Goal: Information Seeking & Learning: Find specific fact

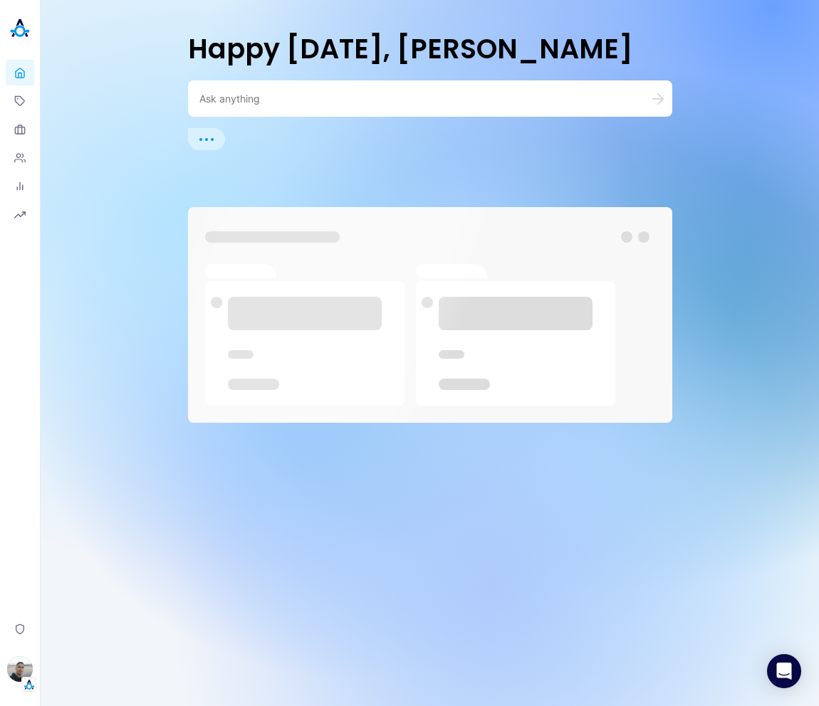
click at [342, 110] on div at bounding box center [430, 98] width 484 height 36
click at [347, 105] on div at bounding box center [430, 98] width 484 height 36
click at [360, 100] on textarea at bounding box center [412, 99] width 427 height 14
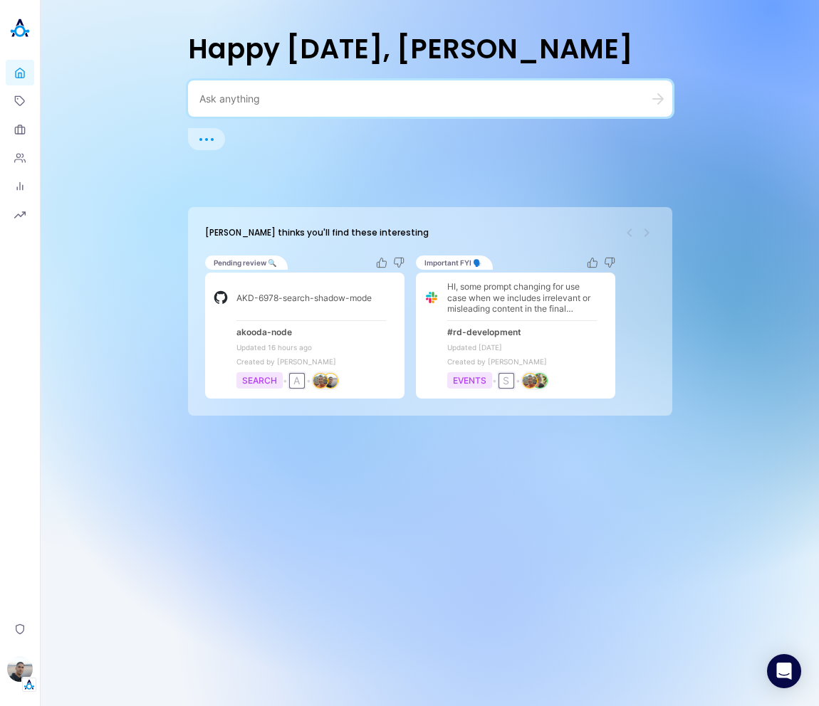
click at [293, 98] on textarea at bounding box center [412, 99] width 427 height 14
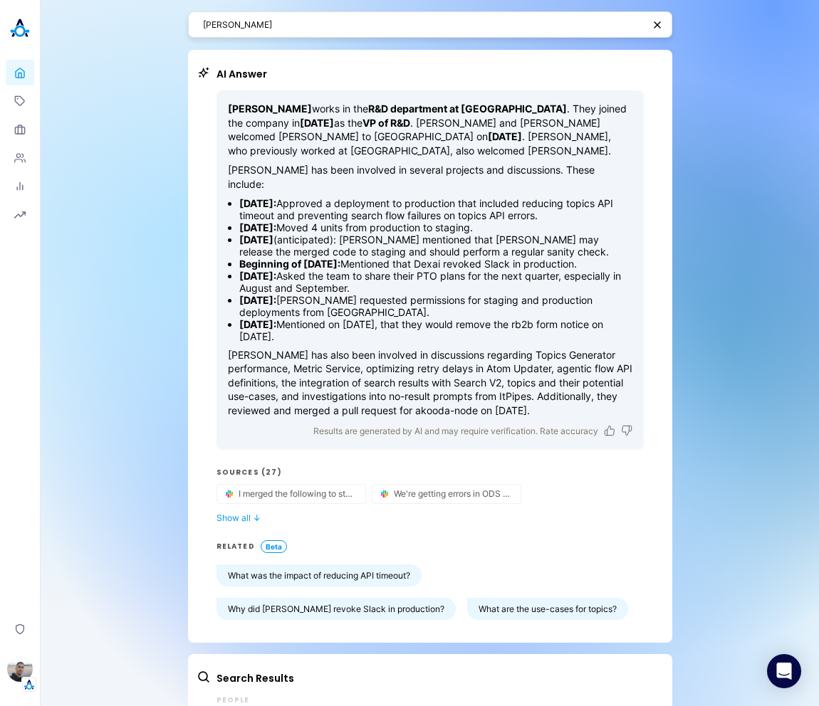
scroll to position [65, 0]
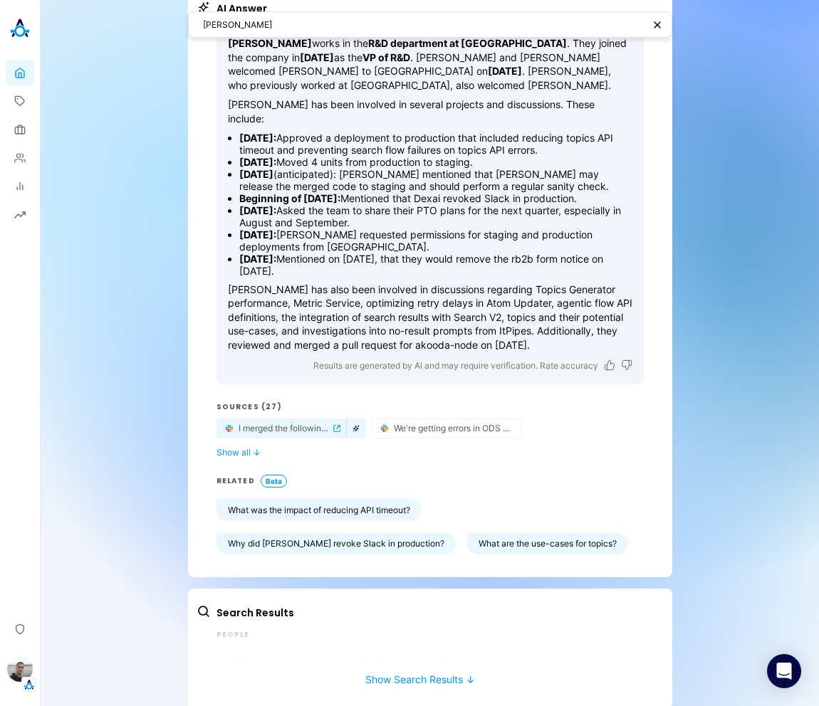
click at [352, 425] on icon "button" at bounding box center [355, 428] width 7 height 7
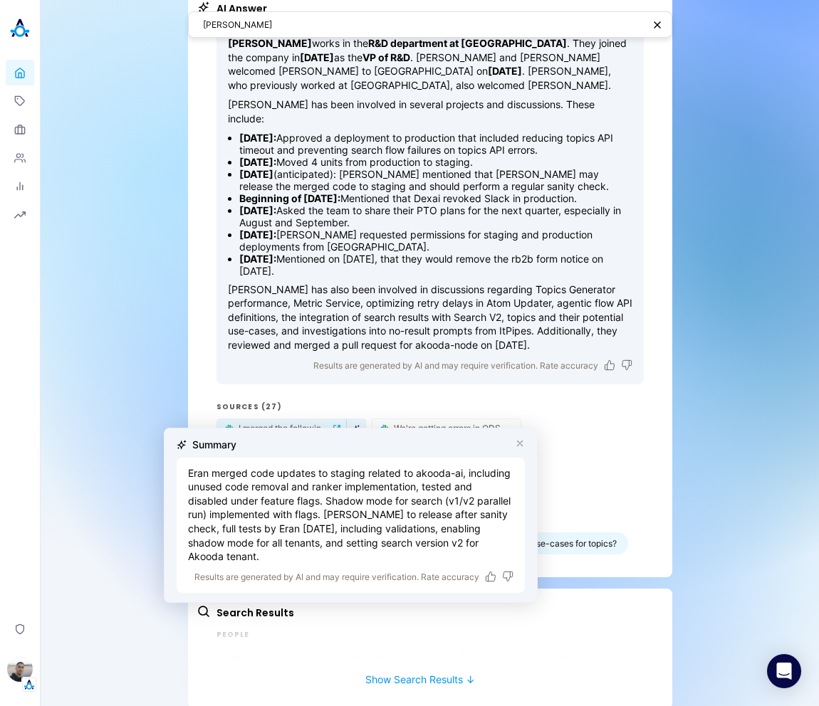
click at [747, 433] on div "Eli Le AI Answer Eli Leon works in the R&D department at Akooda . They joined t…" at bounding box center [430, 328] width 778 height 786
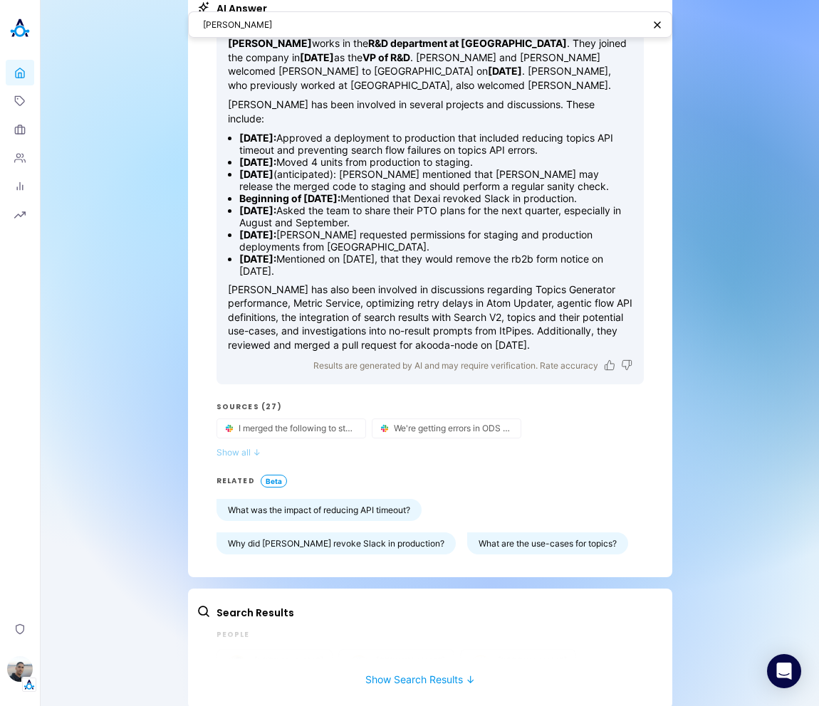
click at [236, 447] on button "Show all ↓" at bounding box center [429, 452] width 427 height 11
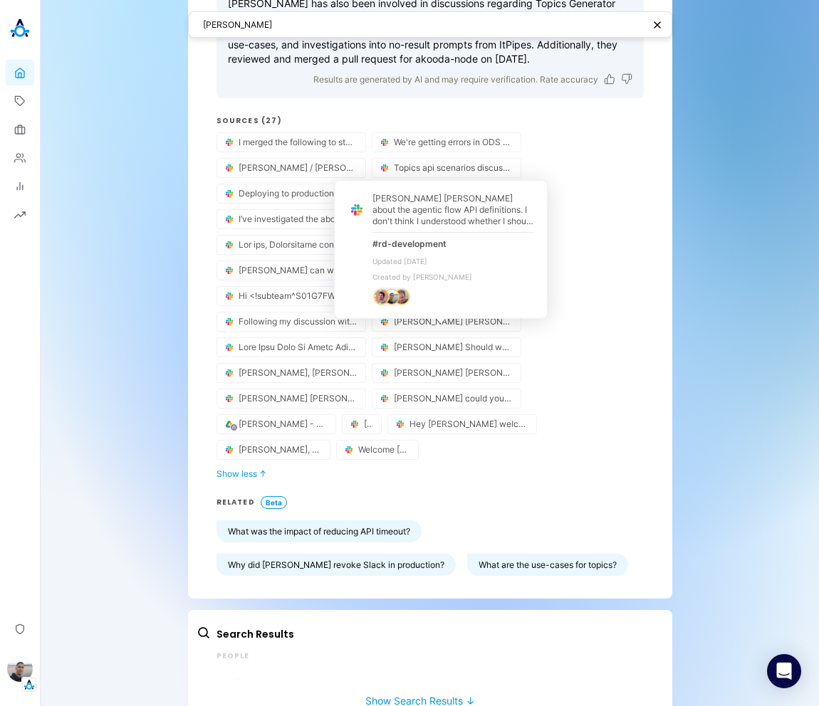
scroll to position [374, 0]
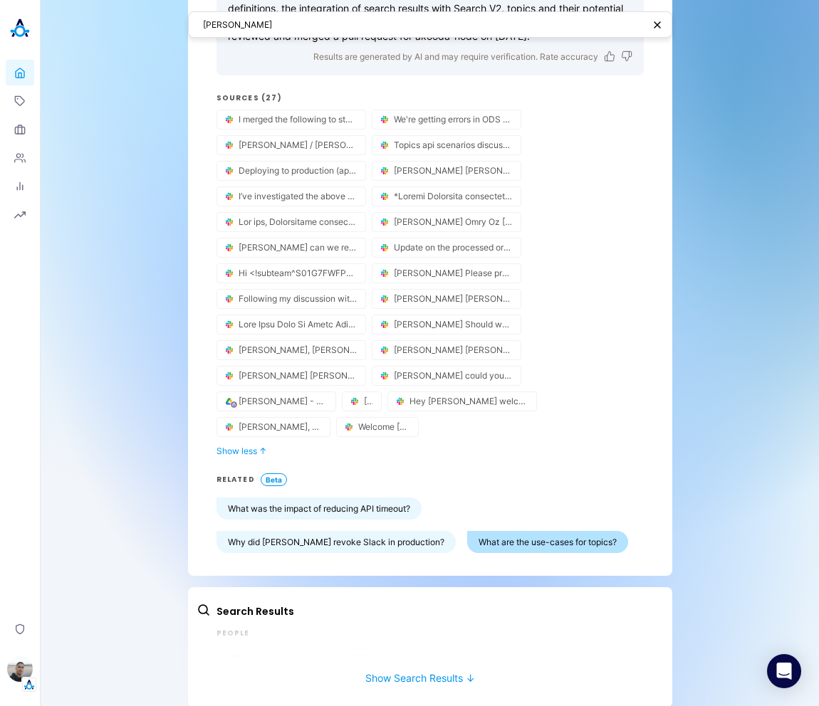
click at [467, 531] on button "What are the use-cases for topics?" at bounding box center [547, 542] width 161 height 22
type textarea "What are the potential use-cases being explored for topics?"
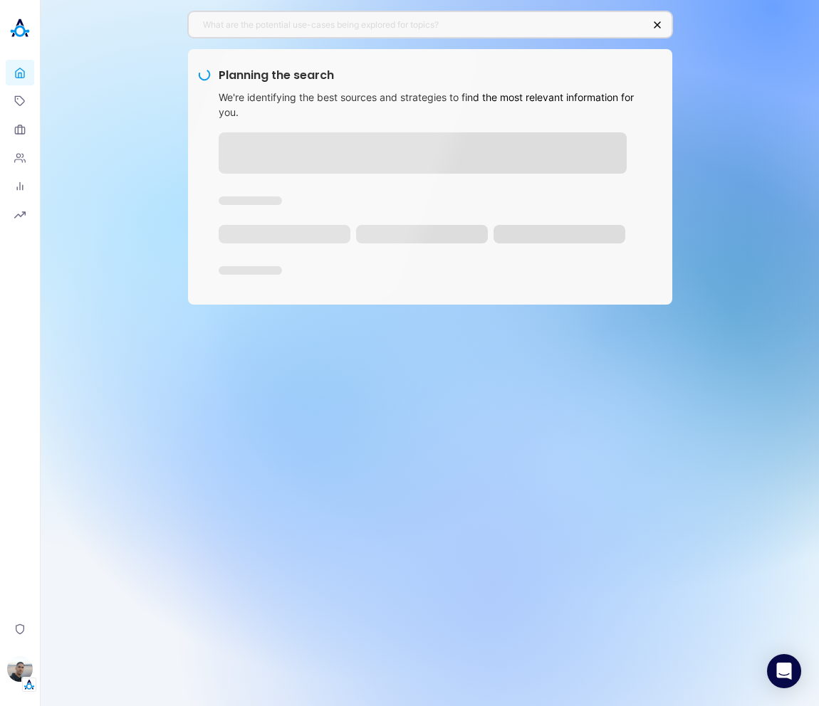
click at [722, 286] on div "What are the potential use-cases being explored for topics? Planning the search…" at bounding box center [430, 353] width 778 height 706
click at [18, 96] on icon at bounding box center [19, 100] width 9 height 9
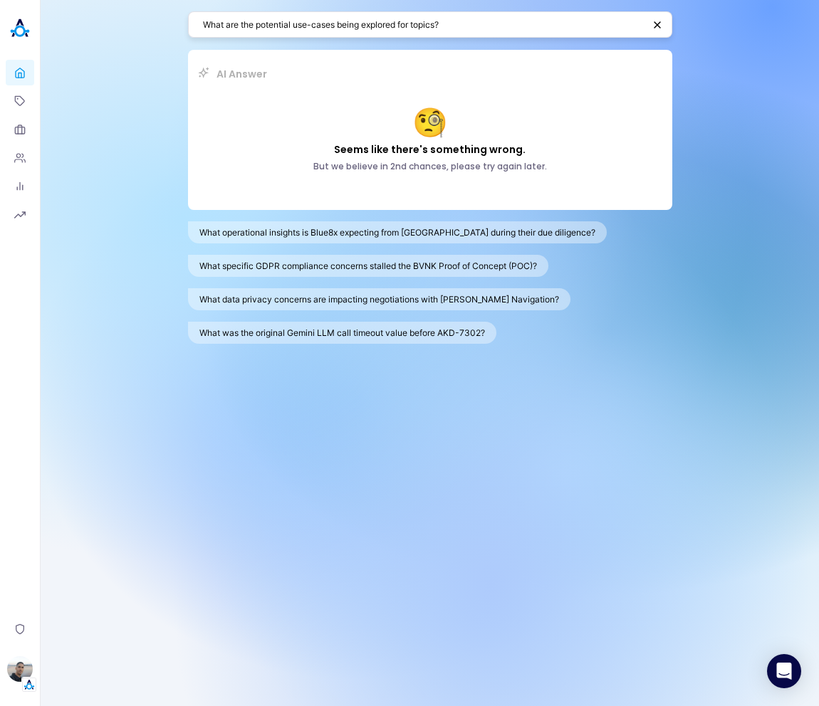
click at [344, 25] on textarea "What are the potential use-cases being explored for topics?" at bounding box center [423, 25] width 440 height 14
click at [24, 683] on img "button" at bounding box center [29, 685] width 14 height 14
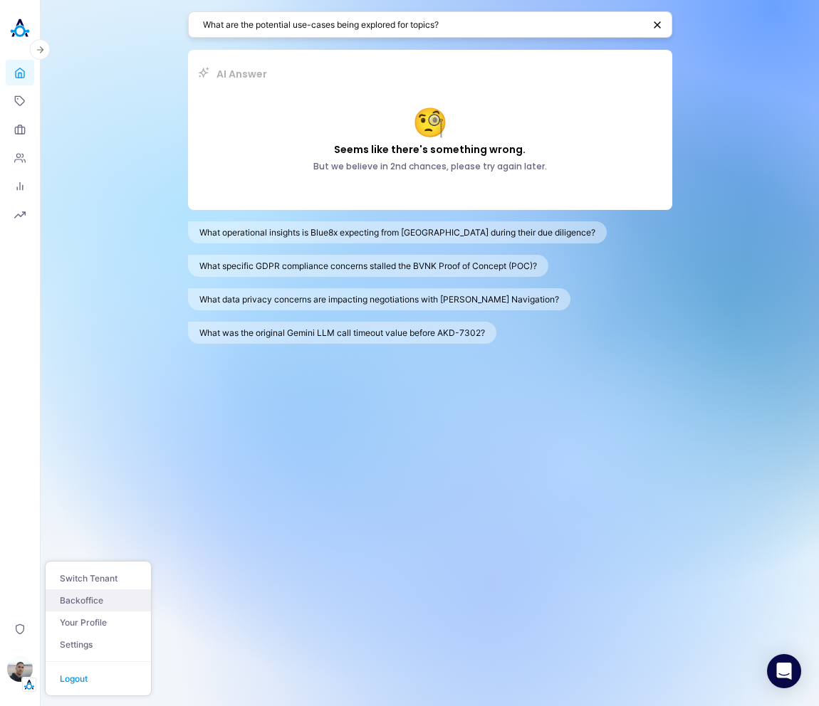
click at [93, 599] on link "Backoffice" at bounding box center [98, 600] width 105 height 22
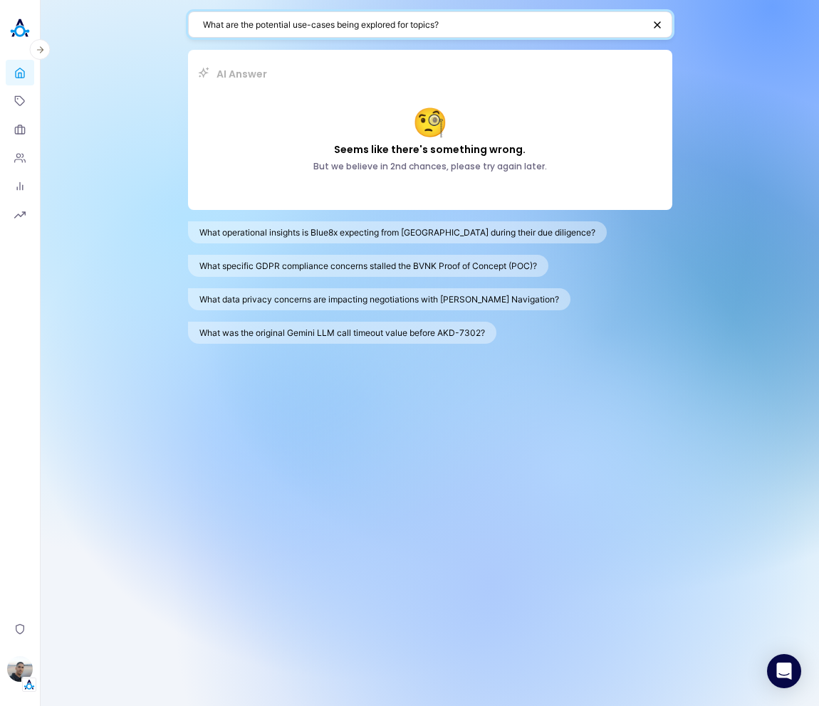
click at [481, 18] on textarea "What are the potential use-cases being explored for topics?" at bounding box center [423, 25] width 440 height 14
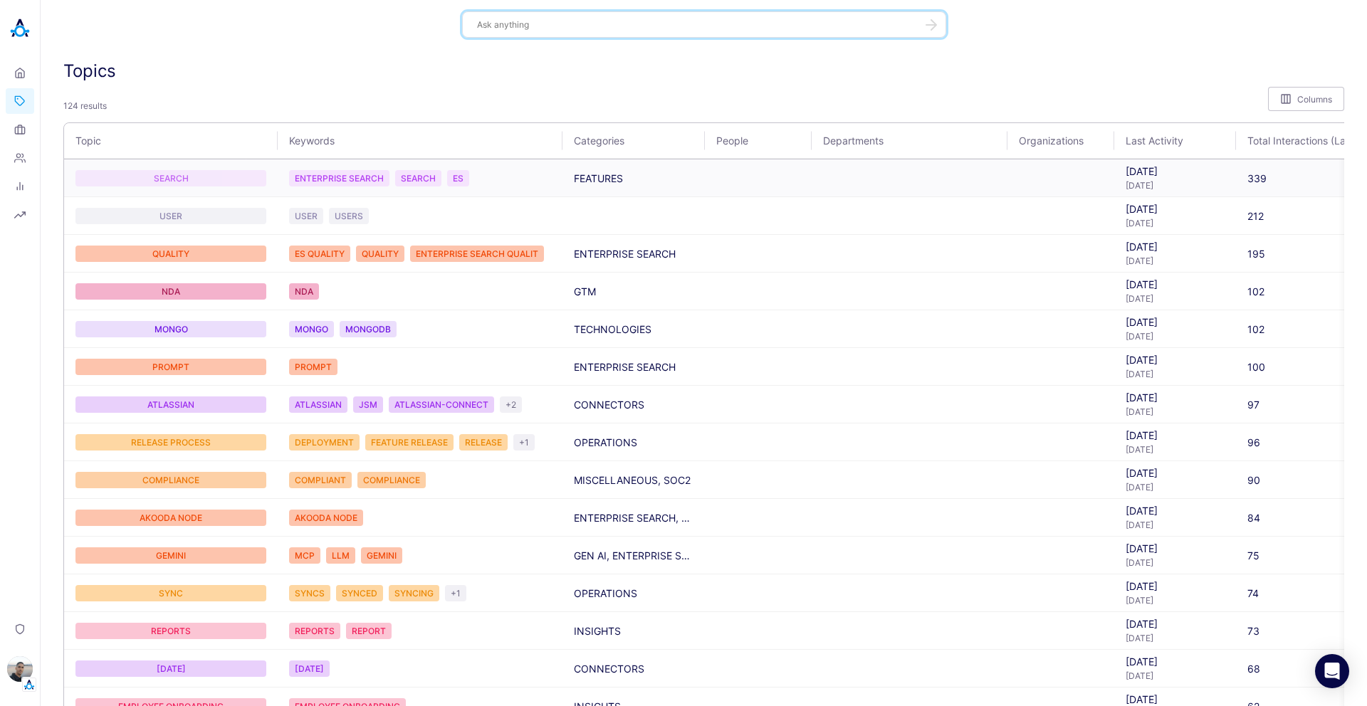
click at [189, 184] on div "SEARCH" at bounding box center [170, 178] width 191 height 16
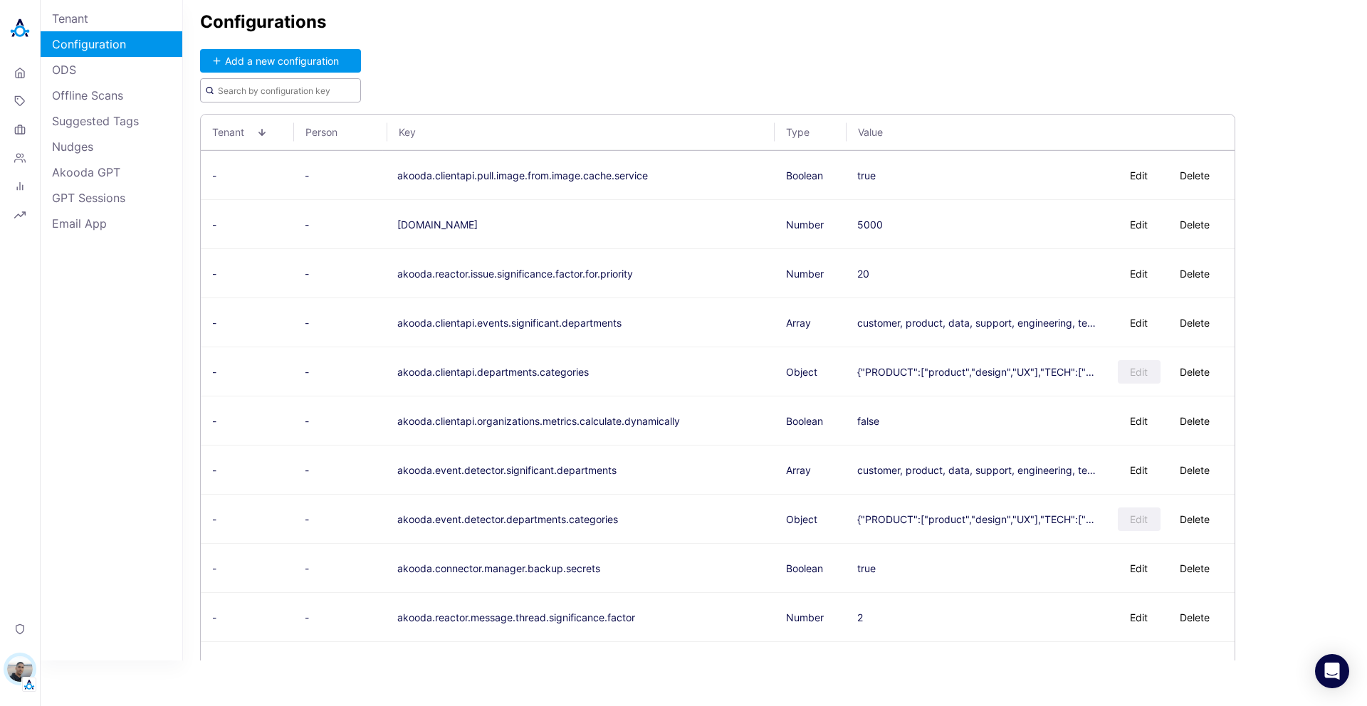
click at [275, 94] on input "text" at bounding box center [280, 90] width 161 height 24
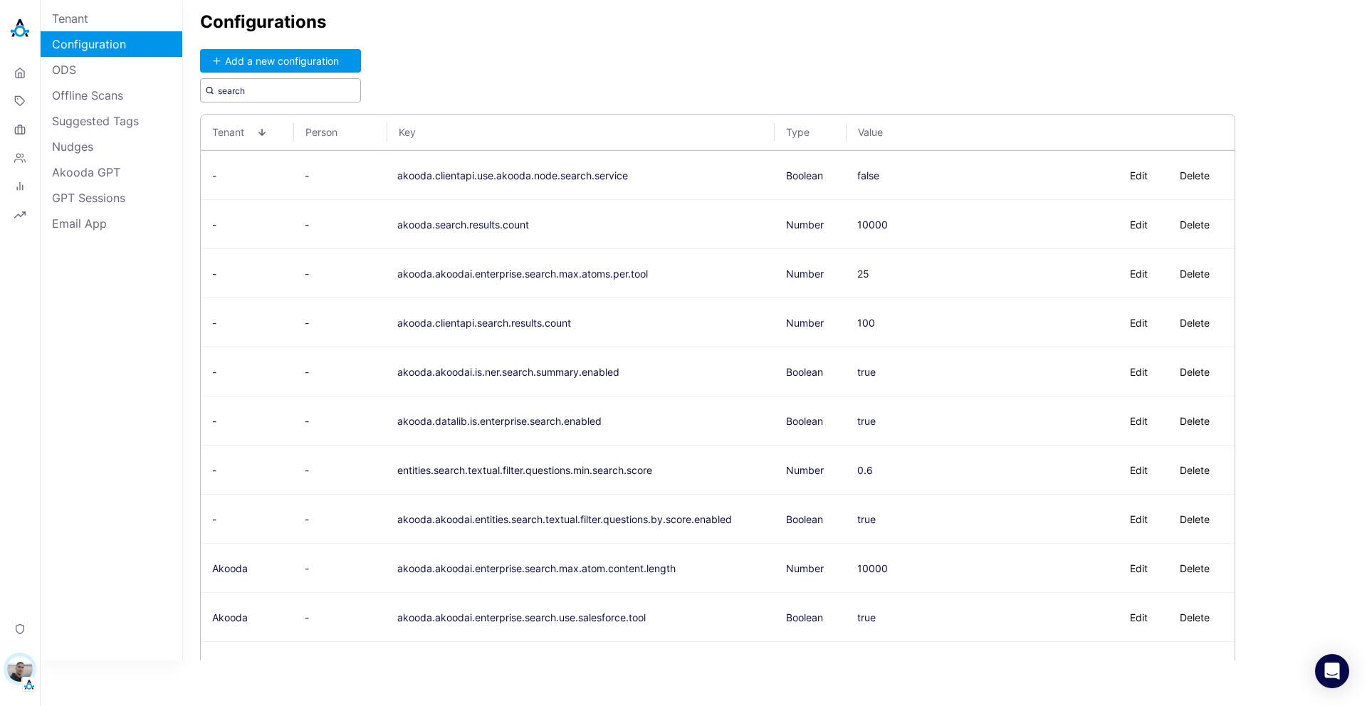
type input "search"
drag, startPoint x: 658, startPoint y: 467, endPoint x: 468, endPoint y: 470, distance: 190.1
click at [466, 472] on td "entities.search.textual.filter.questions.min.search.score" at bounding box center [580, 470] width 389 height 49
click at [631, 368] on td "akooda.akoodai.is.ner.search.summary.enabled" at bounding box center [580, 371] width 389 height 49
drag, startPoint x: 658, startPoint y: 273, endPoint x: 439, endPoint y: 275, distance: 218.5
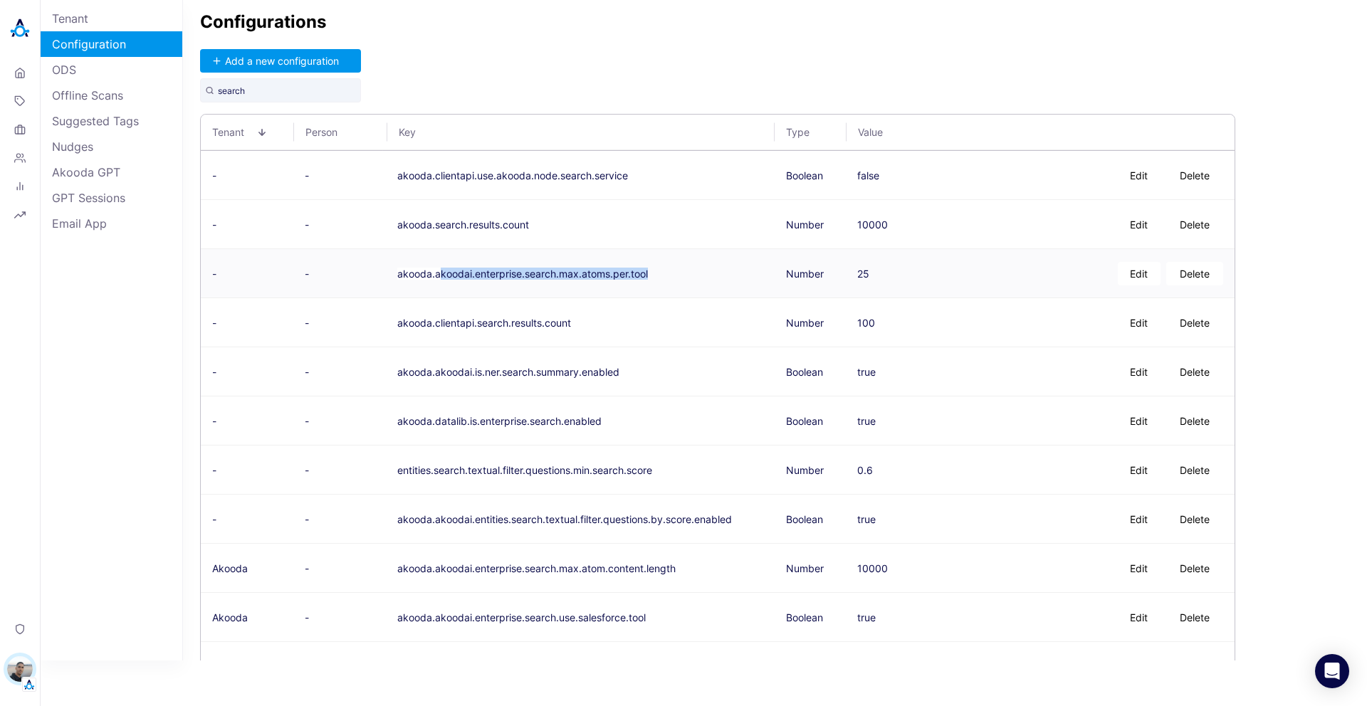
click at [439, 275] on td "akooda.akoodai.enterprise.search.max.atoms.per.tool" at bounding box center [580, 273] width 389 height 49
copy button "koodai.enterprise.search.max.atoms.per.tool"
click at [818, 77] on div "Configurations Add a new configuration search Tenant Person Key Type Value - - …" at bounding box center [775, 330] width 1184 height 661
click at [818, 81] on div "Configurations Add a new configuration search Tenant Person Key Type Value - - …" at bounding box center [775, 330] width 1184 height 661
